Goal: Task Accomplishment & Management: Complete application form

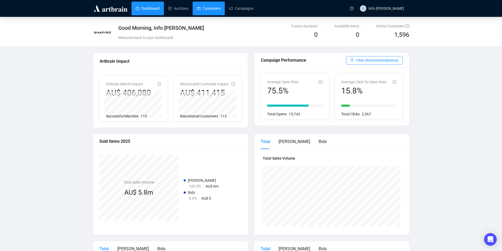
click at [215, 7] on link "Customers" at bounding box center [209, 9] width 24 height 14
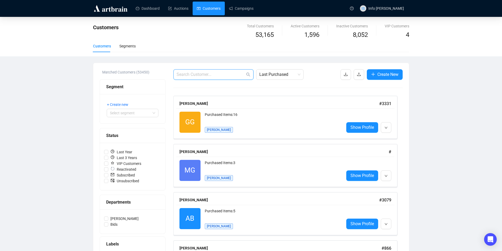
click at [201, 74] on input "text" at bounding box center [211, 74] width 69 height 6
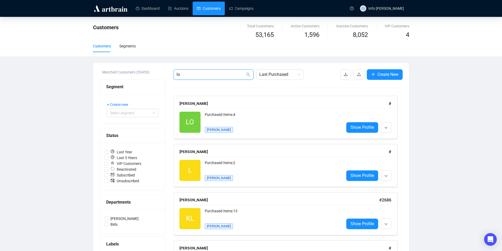
type input "l"
paste input "Add [PERSON_NAME]"
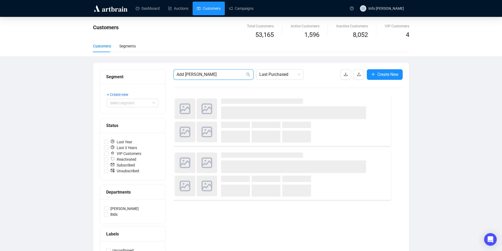
drag, startPoint x: 184, startPoint y: 76, endPoint x: 187, endPoint y: 76, distance: 2.9
click at [184, 76] on input "Add [PERSON_NAME]" at bounding box center [211, 74] width 69 height 6
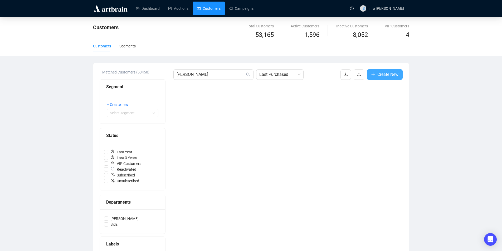
click at [385, 72] on span "Create New" at bounding box center [388, 74] width 21 height 7
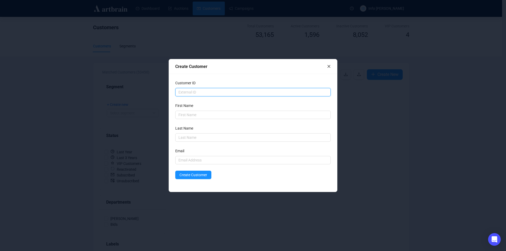
click at [230, 91] on input "text" at bounding box center [253, 92] width 156 height 8
click at [329, 67] on icon "close" at bounding box center [329, 66] width 3 height 3
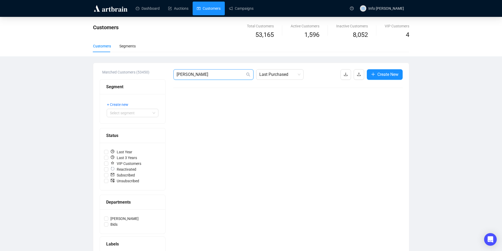
click at [189, 76] on input "[PERSON_NAME]" at bounding box center [211, 74] width 69 height 6
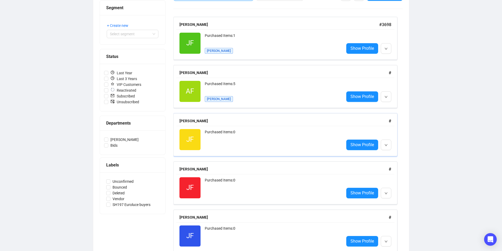
scroll to position [53, 0]
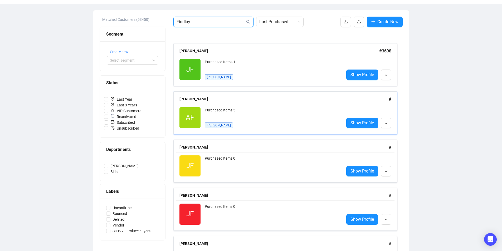
type input "Findlay"
click at [212, 100] on div "[PERSON_NAME]" at bounding box center [284, 99] width 209 height 6
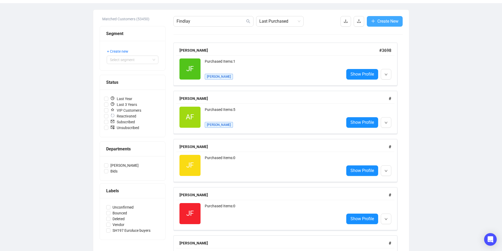
click at [381, 21] on span "Create New" at bounding box center [388, 21] width 21 height 7
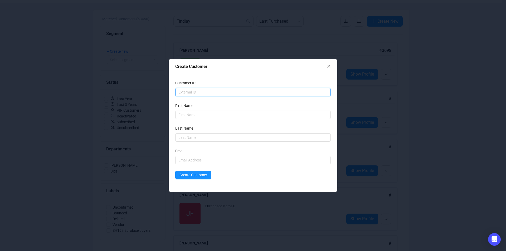
click at [203, 93] on input "text" at bounding box center [253, 92] width 156 height 8
click at [193, 116] on input "text" at bounding box center [253, 115] width 156 height 8
paste input "[PERSON_NAME][EMAIL_ADDRESS][DOMAIN_NAME]"
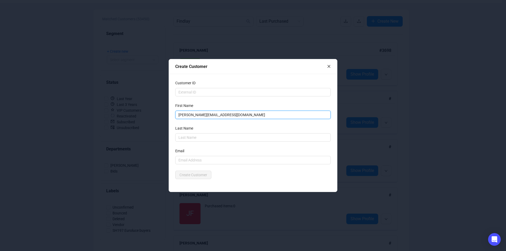
click at [193, 116] on input "[PERSON_NAME][EMAIL_ADDRESS][DOMAIN_NAME]" at bounding box center [253, 115] width 156 height 8
click at [194, 116] on input "[PERSON_NAME][EMAIL_ADDRESS][DOMAIN_NAME]" at bounding box center [253, 115] width 156 height 8
type input "[PERSON_NAME]"
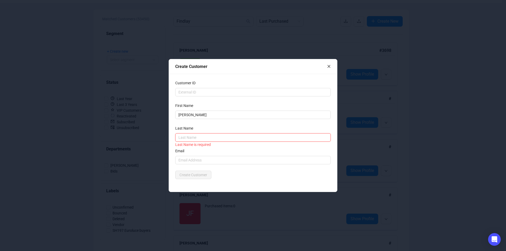
click at [228, 135] on input "text" at bounding box center [253, 137] width 156 height 8
type input "Finlay"
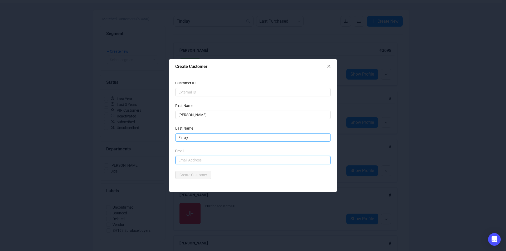
paste input "[PERSON_NAME][EMAIL_ADDRESS][DOMAIN_NAME]"
type input "[PERSON_NAME][EMAIL_ADDRESS][DOMAIN_NAME]"
click at [228, 180] on div "Customer ID First Name [PERSON_NAME] Last Name [PERSON_NAME] Email [PERSON_NAME…" at bounding box center [253, 133] width 168 height 118
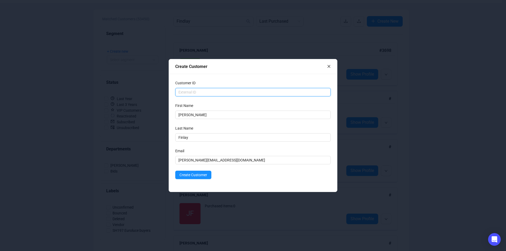
click at [222, 88] on input "text" at bounding box center [253, 92] width 156 height 8
click at [238, 176] on div "Create Customer" at bounding box center [253, 175] width 156 height 8
click at [196, 179] on button "Create Customer" at bounding box center [193, 175] width 36 height 8
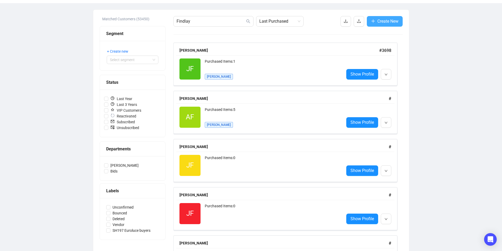
scroll to position [27, 0]
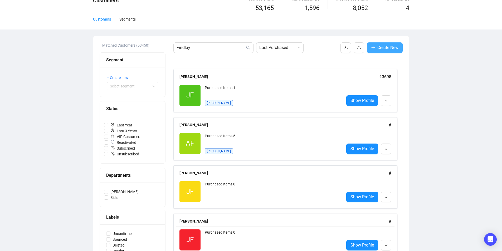
click at [395, 47] on span "Create New" at bounding box center [388, 47] width 21 height 7
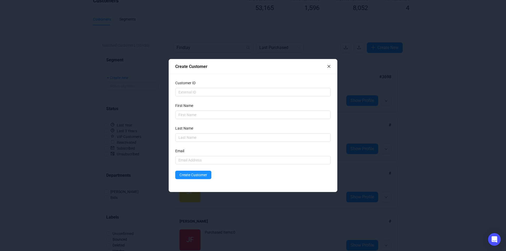
click at [198, 156] on div "Email" at bounding box center [253, 152] width 156 height 8
click at [199, 156] on input "text" at bounding box center [253, 160] width 156 height 8
paste input ": [PERSON_NAME] <[PERSON_NAME][EMAIL_ADDRESS][DOMAIN_NAME]"
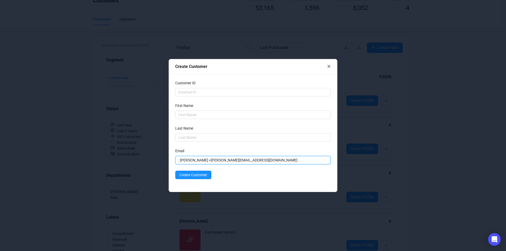
type input ": [PERSON_NAME] <[PERSON_NAME][EMAIL_ADDRESS][DOMAIN_NAME]"
click at [329, 67] on icon "close" at bounding box center [329, 67] width 4 height 4
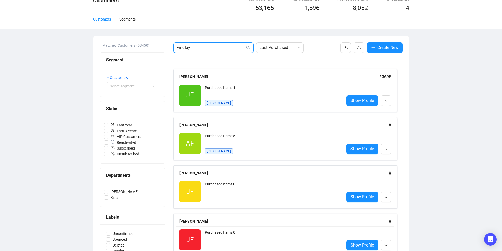
click at [222, 50] on input "Findlay" at bounding box center [211, 48] width 69 height 6
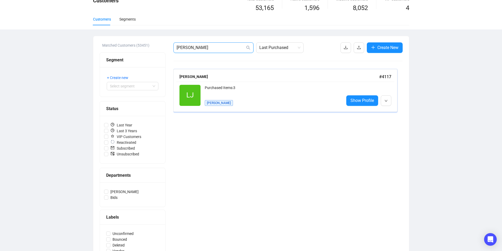
type input "[PERSON_NAME]"
click at [210, 91] on div "Purchased Items: 3" at bounding box center [272, 90] width 135 height 11
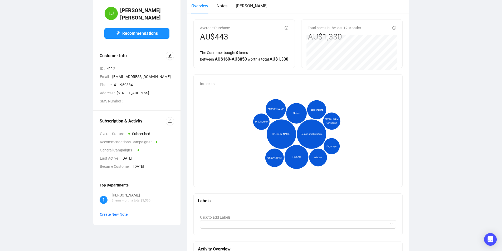
scroll to position [2, 0]
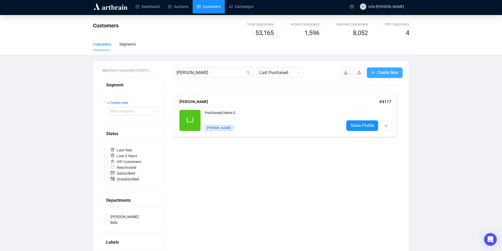
click at [401, 69] on button "Create New" at bounding box center [385, 73] width 36 height 11
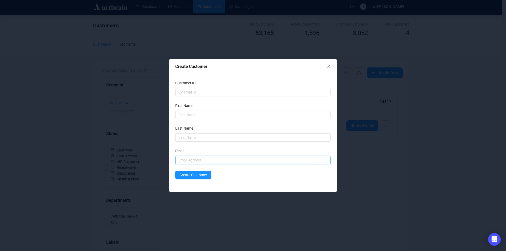
drag, startPoint x: 209, startPoint y: 157, endPoint x: 219, endPoint y: 152, distance: 11.0
click at [209, 157] on input "text" at bounding box center [253, 160] width 156 height 8
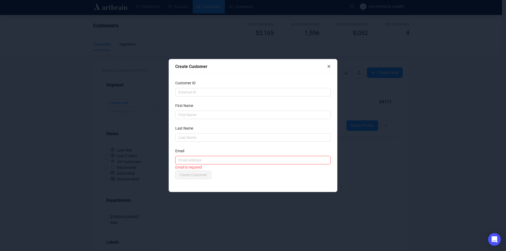
paste input ": [PERSON_NAME] <[PERSON_NAME][EMAIL_ADDRESS][DOMAIN_NAME]"
click at [199, 160] on input ": [PERSON_NAME] <[PERSON_NAME][EMAIL_ADDRESS][DOMAIN_NAME]" at bounding box center [253, 160] width 156 height 8
type input "[PERSON_NAME][EMAIL_ADDRESS][DOMAIN_NAME]"
click at [202, 140] on input "text" at bounding box center [253, 137] width 156 height 8
type input "[PERSON_NAME]"
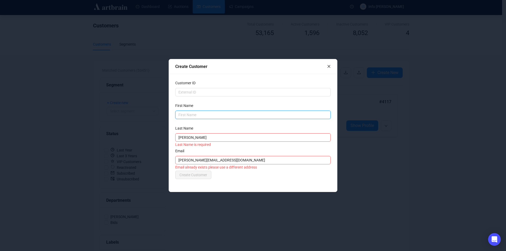
click at [248, 113] on input "text" at bounding box center [253, 115] width 156 height 8
type input "[PERSON_NAME]"
click at [239, 156] on div "Email" at bounding box center [253, 152] width 156 height 8
click at [240, 158] on input "[PERSON_NAME][EMAIL_ADDRESS][DOMAIN_NAME]" at bounding box center [253, 160] width 156 height 8
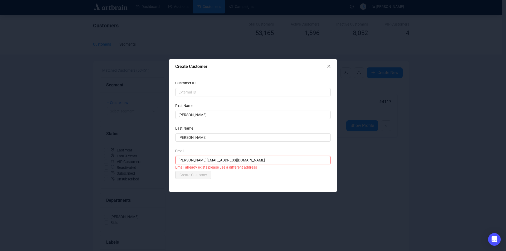
click at [240, 158] on input "[PERSON_NAME][EMAIL_ADDRESS][DOMAIN_NAME]" at bounding box center [253, 160] width 156 height 8
click at [332, 69] on div "Create Customer" at bounding box center [253, 66] width 168 height 15
click at [330, 67] on icon "close" at bounding box center [329, 67] width 4 height 4
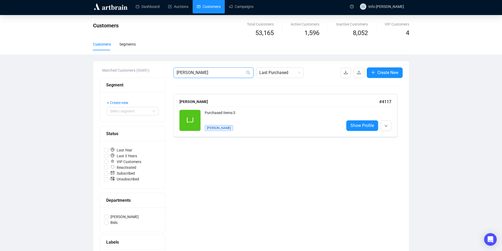
click at [203, 75] on input "[PERSON_NAME]" at bounding box center [211, 73] width 69 height 6
paste input "@[DOMAIN_NAME]"
type input "[PERSON_NAME][EMAIL_ADDRESS][DOMAIN_NAME]"
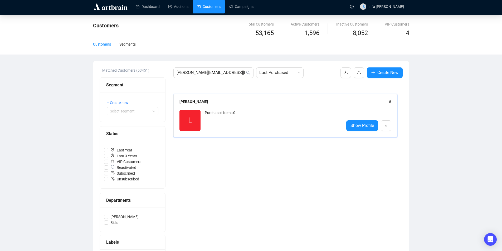
click at [340, 101] on div "[PERSON_NAME]" at bounding box center [284, 102] width 209 height 6
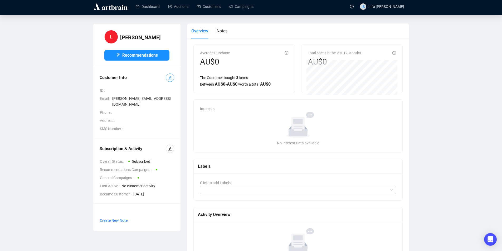
click at [172, 76] on button "button" at bounding box center [170, 78] width 8 height 8
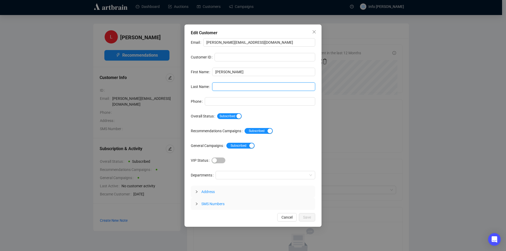
click at [233, 84] on input "Last Name" at bounding box center [263, 87] width 103 height 8
type input "[PERSON_NAME]"
click at [313, 217] on button "Save" at bounding box center [307, 217] width 16 height 8
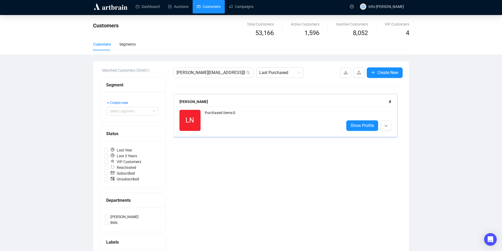
click at [219, 114] on div "Purchased Items: 0" at bounding box center [272, 120] width 135 height 21
